Goal: Transaction & Acquisition: Book appointment/travel/reservation

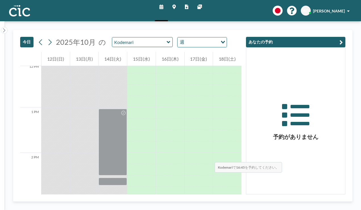
scroll to position [547, 0]
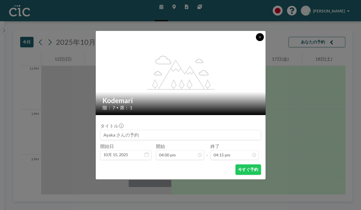
click at [258, 39] on icon at bounding box center [259, 36] width 3 height 3
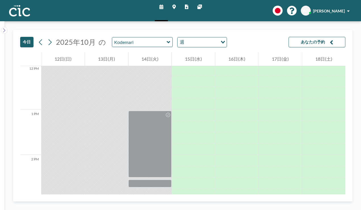
click at [175, 7] on icon at bounding box center [173, 7] width 3 height 5
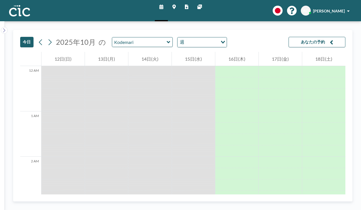
click at [176, 5] on icon at bounding box center [173, 7] width 3 height 5
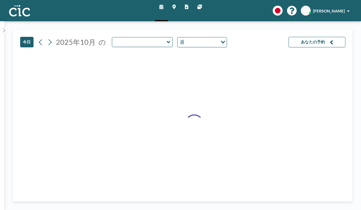
type input "Kodemari"
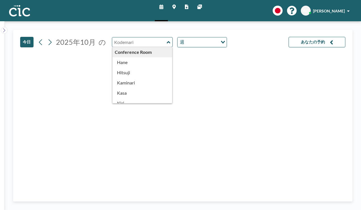
click at [125, 37] on input "text" at bounding box center [139, 41] width 55 height 9
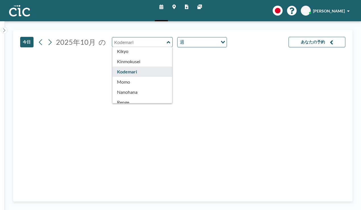
scroll to position [165, 0]
type input "Nanohana"
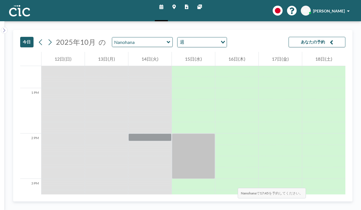
scroll to position [568, 0]
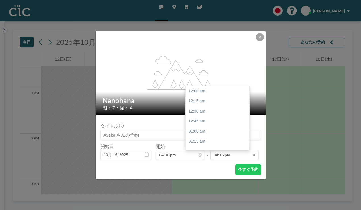
scroll to position [589, 0]
click at [233, 150] on input "04:15 pm" at bounding box center [234, 155] width 48 height 10
click at [204, 184] on div "05:00 pm" at bounding box center [218, 189] width 64 height 10
type input "05:00 pm"
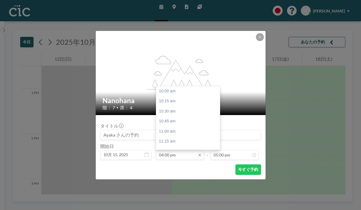
scroll to position [217, 0]
click at [189, 150] on input "04:00 pm" at bounding box center [180, 155] width 48 height 10
click at [178, 134] on div "03:30 pm" at bounding box center [188, 139] width 64 height 10
type input "03:30 pm"
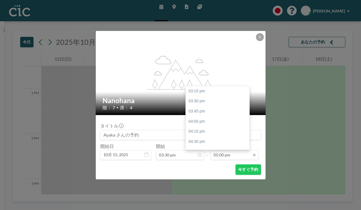
click at [223, 150] on input "05:00 pm" at bounding box center [234, 155] width 48 height 10
click at [201, 165] on div "05:30 pm" at bounding box center [218, 170] width 64 height 10
type input "05:30 pm"
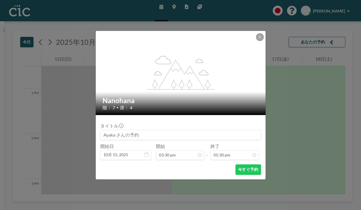
click at [130, 130] on input at bounding box center [181, 135] width 160 height 10
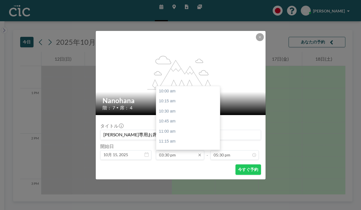
scroll to position [199, 0]
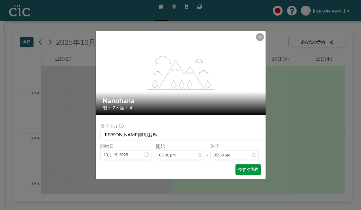
type input "増田専用お席"
drag, startPoint x: 237, startPoint y: 159, endPoint x: 204, endPoint y: 201, distance: 52.4
click at [204, 201] on div "flex-grow: 1.2; Nanohana 階： 7 • 席： 4 タイトル 増田専用お席 開始日 10月 15, 2025 開始 03:30 pm -…" at bounding box center [180, 105] width 361 height 210
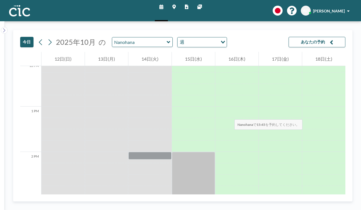
scroll to position [547, 0]
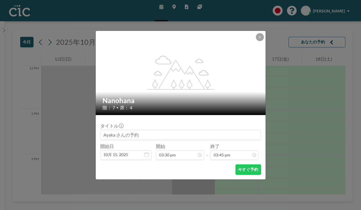
scroll to position [571, 0]
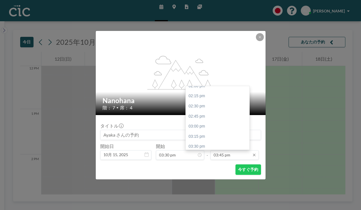
click at [224, 150] on input "03:45 pm" at bounding box center [234, 155] width 48 height 10
click at [207, 203] on div "05:30 pm" at bounding box center [218, 208] width 64 height 10
type input "05:30 pm"
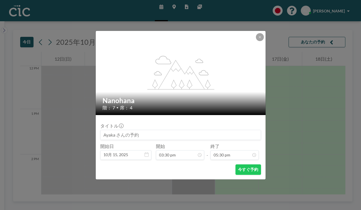
click at [190, 130] on input at bounding box center [181, 135] width 160 height 10
type input "増田予約席"
click at [212, 164] on form "タイトル 増田予約席 開始日 10月 15, 2025 開始 03:30 pm 10:00 am 10:15 am 10:30 am 10:45 am 11:…" at bounding box center [181, 147] width 170 height 64
click at [239, 165] on button "今すぐ予約" at bounding box center [247, 170] width 25 height 11
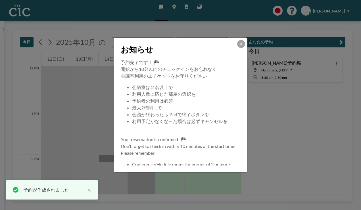
click at [317, 56] on div "お知らせ 予約完了です！ 🏁 開始から10分以内のチェックインをお忘れなく！ 会議室利用のエチケットをお守りください 会議室は２名以上で 利用人数に応じた部屋…" at bounding box center [180, 105] width 361 height 210
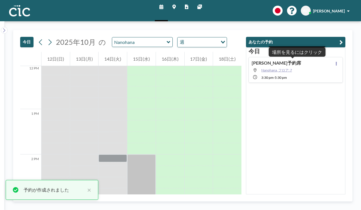
click at [292, 68] on span "Nanohana, フロア: 7" at bounding box center [276, 70] width 31 height 4
